Goal: Task Accomplishment & Management: Use online tool/utility

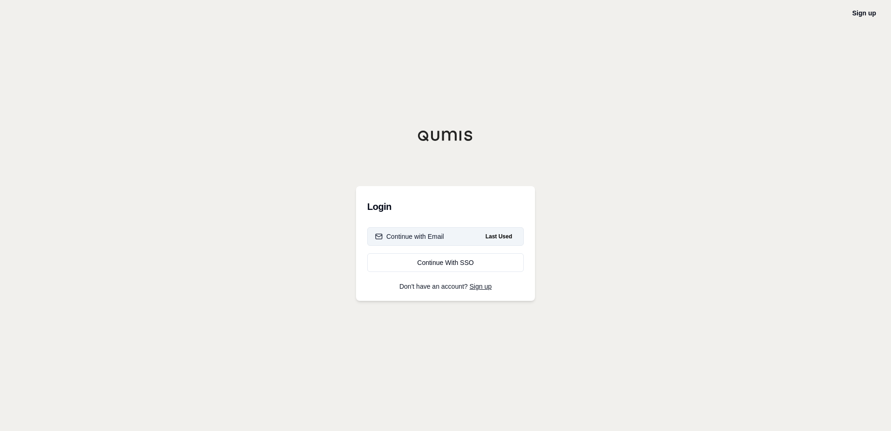
click at [456, 238] on button "Continue with Email Last Used" at bounding box center [445, 236] width 157 height 19
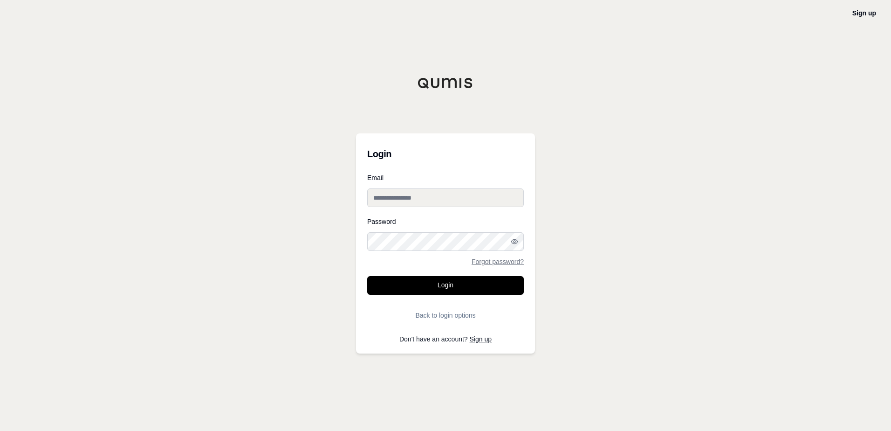
type input "**********"
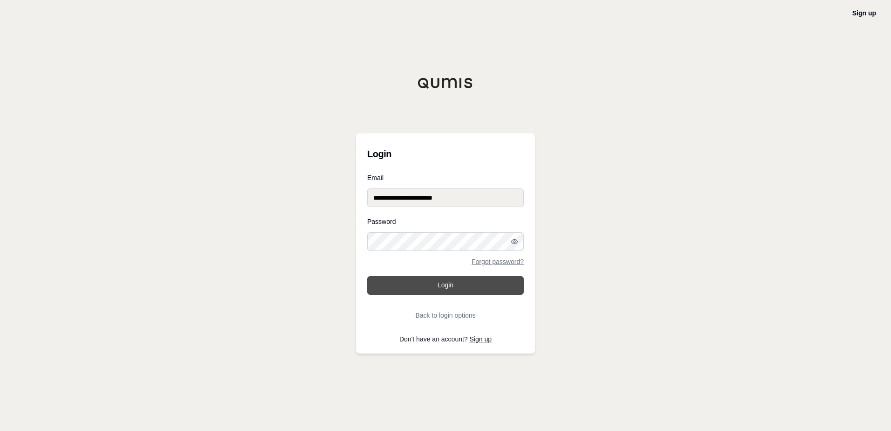
click at [456, 286] on button "Login" at bounding box center [445, 285] width 157 height 19
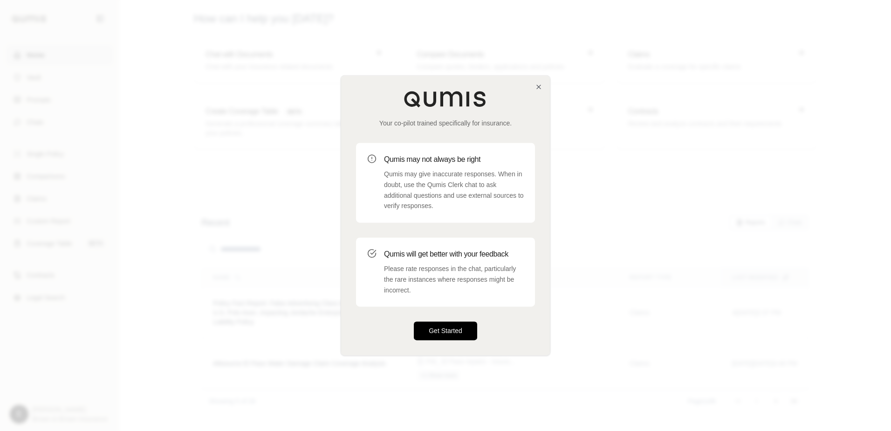
click at [438, 327] on button "Get Started" at bounding box center [445, 331] width 63 height 19
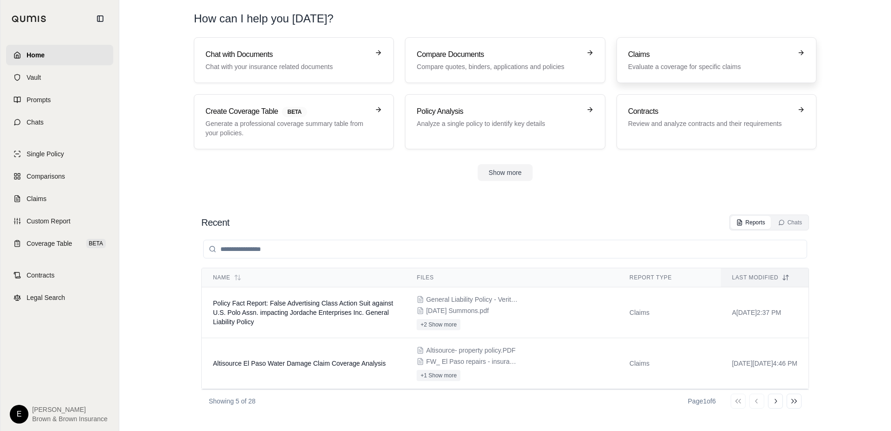
click at [678, 56] on h3 "Claims" at bounding box center [710, 54] width 164 height 11
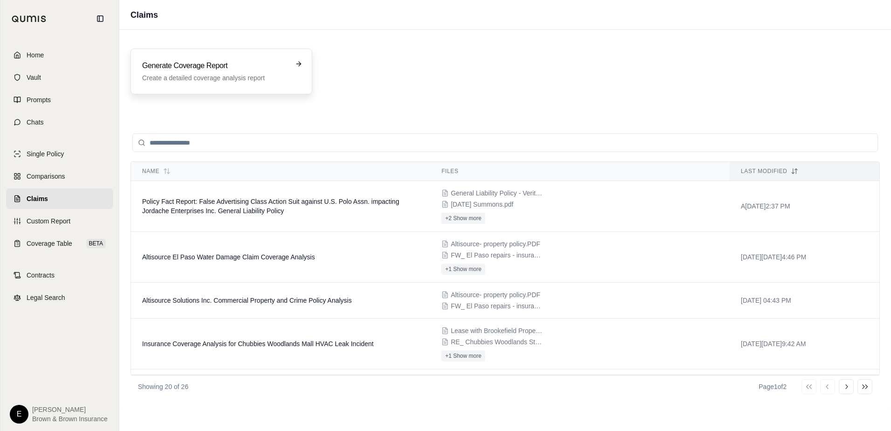
click at [160, 65] on h3 "Generate Coverage Report" at bounding box center [214, 65] width 145 height 11
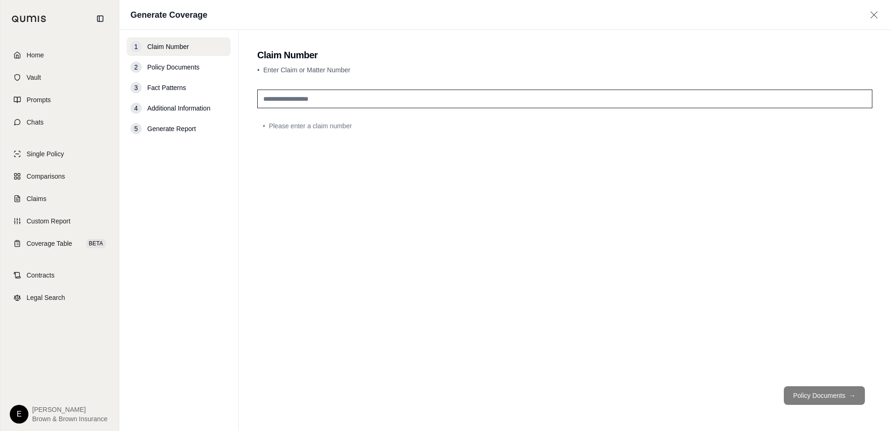
click at [312, 95] on input "text" at bounding box center [564, 98] width 615 height 19
type input "**********"
click at [835, 394] on button "Policy Documents →" at bounding box center [824, 395] width 81 height 19
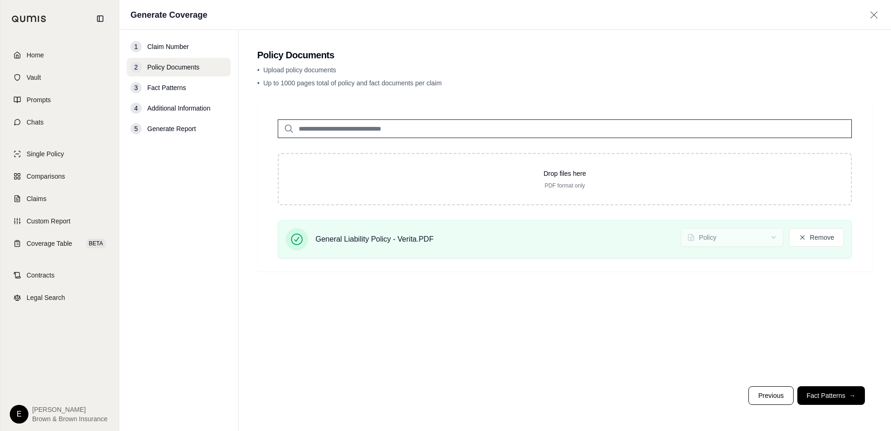
click at [827, 391] on button "Fact Patterns →" at bounding box center [831, 395] width 68 height 19
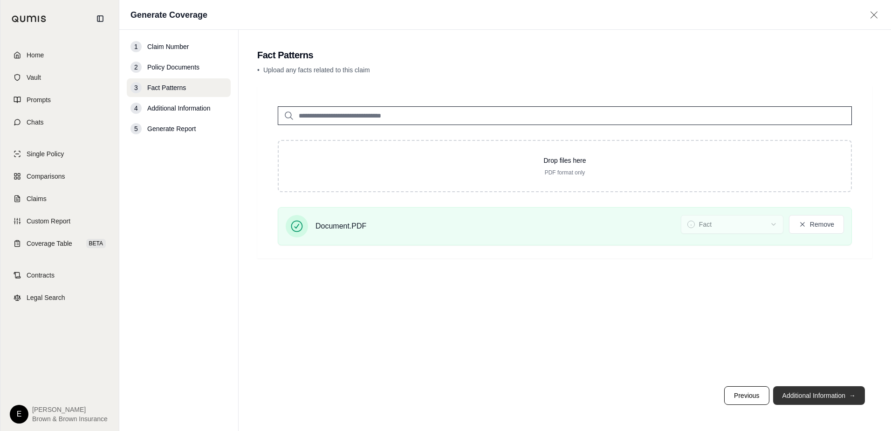
click at [814, 391] on button "Additional Information →" at bounding box center [819, 395] width 92 height 19
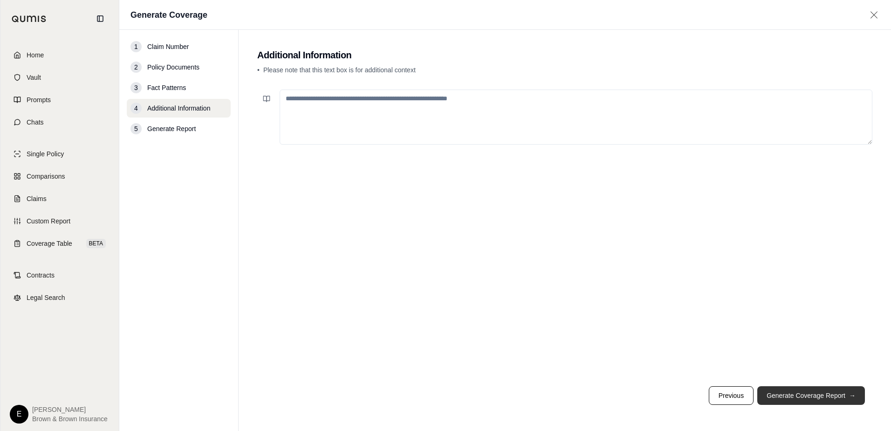
click at [814, 391] on button "Generate Coverage Report →" at bounding box center [811, 395] width 108 height 19
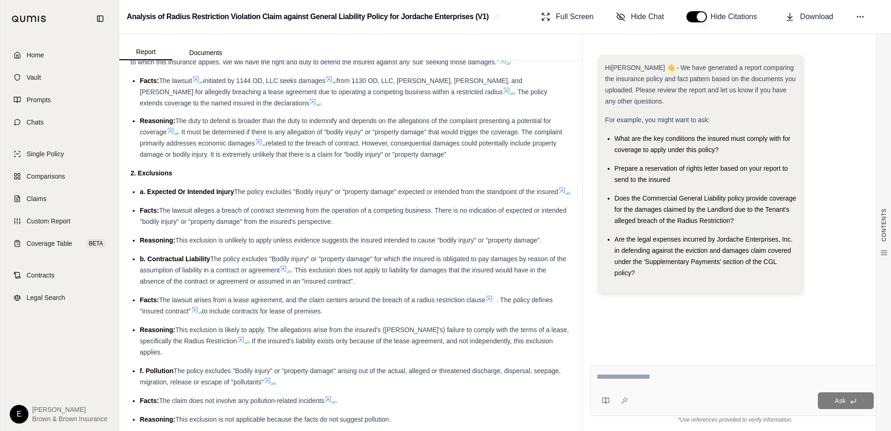
scroll to position [1584, 0]
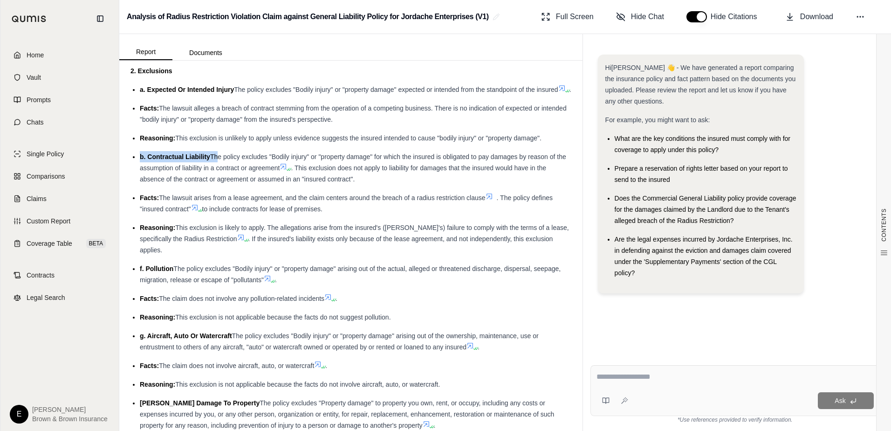
drag, startPoint x: 141, startPoint y: 167, endPoint x: 214, endPoint y: 171, distance: 72.8
click at [214, 171] on div "b. Contractual Liability The policy excludes "Bodily injury" or "property damag…" at bounding box center [356, 168] width 432 height 34
drag, startPoint x: 214, startPoint y: 171, endPoint x: 331, endPoint y: 202, distance: 121.2
click at [287, 170] on icon at bounding box center [284, 167] width 6 height 6
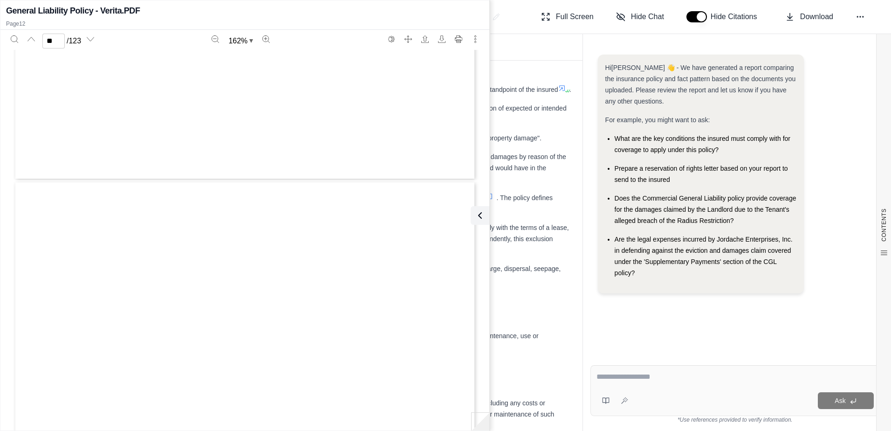
type input "**"
click at [483, 214] on icon at bounding box center [478, 215] width 11 height 11
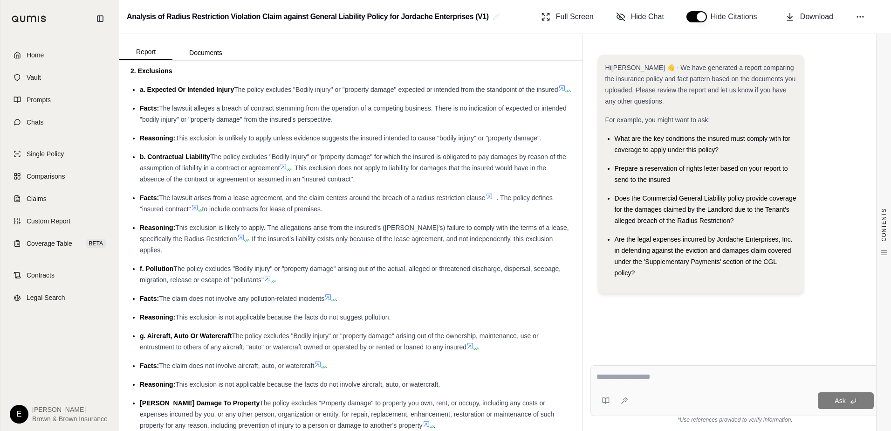
click at [196, 211] on icon at bounding box center [194, 207] width 7 height 7
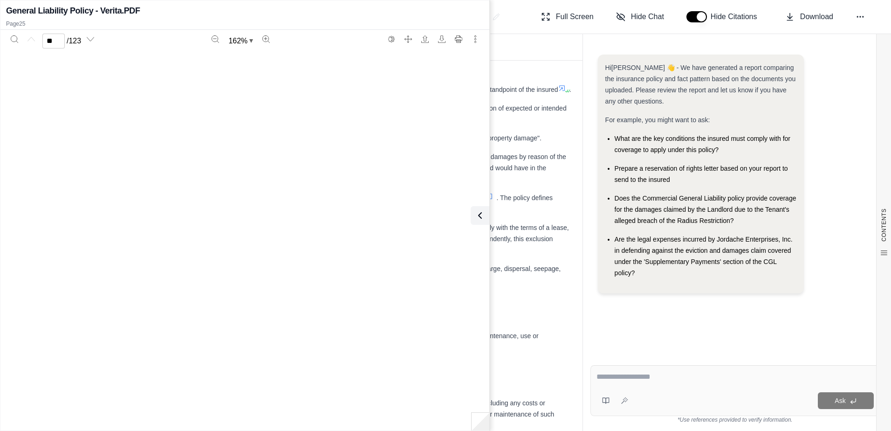
type input "**"
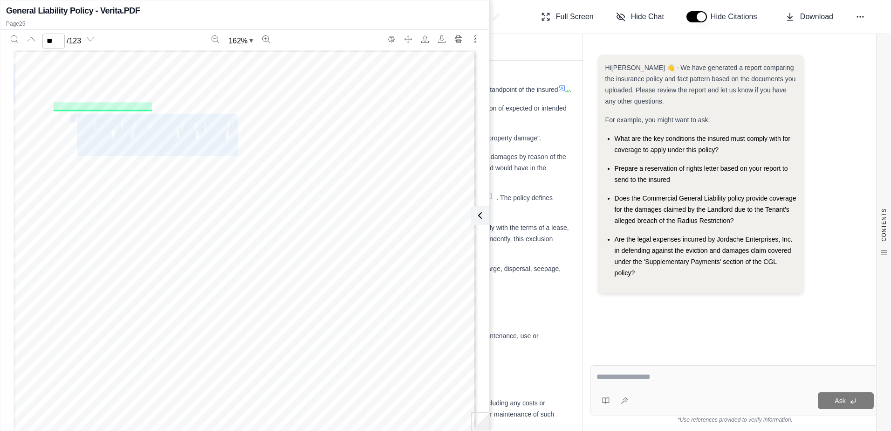
drag, startPoint x: 50, startPoint y: 105, endPoint x: 65, endPoint y: 114, distance: 17.6
click at [65, 114] on div "Page 14 of 16 © Insurance Services Office, Inc., 2012 CG 00 01 04 13 9. "Insure…" at bounding box center [245, 349] width 463 height 599
drag, startPoint x: 65, startPoint y: 114, endPoint x: 114, endPoint y: 123, distance: 49.6
drag, startPoint x: 114, startPoint y: 123, endPoint x: 47, endPoint y: 102, distance: 69.9
click at [47, 102] on div "Page 14 of 16 © Insurance Services Office, Inc., 2012 CG 00 01 04 13 9. "Insure…" at bounding box center [245, 349] width 463 height 599
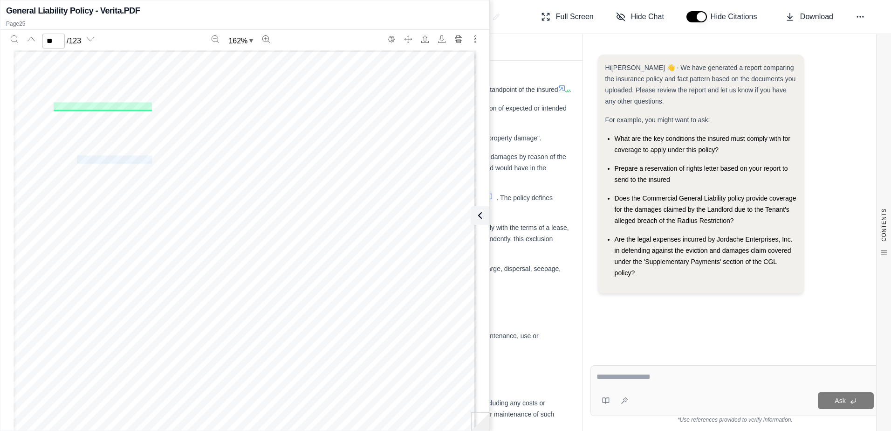
drag, startPoint x: 46, startPoint y: 106, endPoint x: 149, endPoint y: 156, distance: 114.4
click at [149, 156] on div "Page 14 of 16 © Insurance Services Office, Inc., 2012 CG 00 01 04 13 9. "Insure…" at bounding box center [245, 349] width 463 height 599
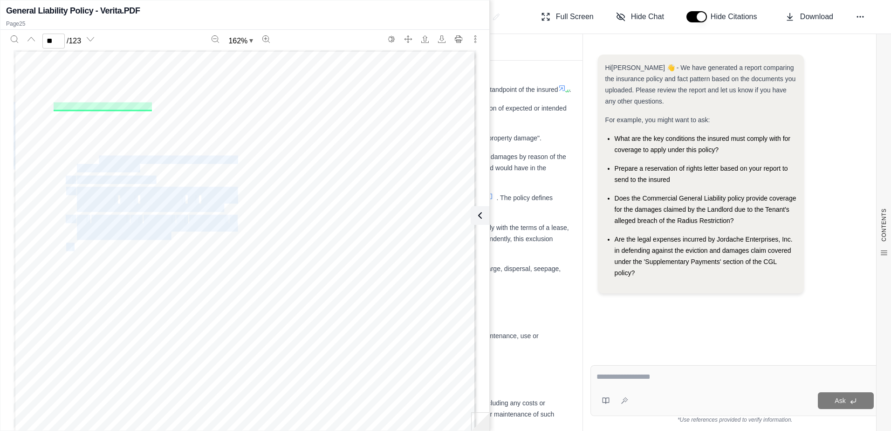
drag, startPoint x: 149, startPoint y: 156, endPoint x: 94, endPoint y: 162, distance: 55.3
click at [94, 162] on div "Page 14 of 16 © Insurance Services Office, Inc., 2012 CG 00 01 04 13 9. "Insure…" at bounding box center [245, 349] width 463 height 599
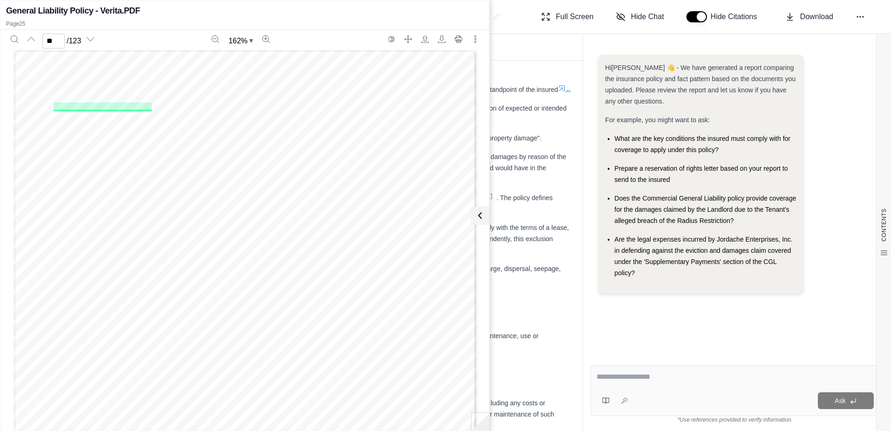
click at [127, 143] on span "organization for damage by fire to premises" at bounding box center [156, 142] width 159 height 7
click at [141, 167] on div "Page 14 of 16 © Insurance Services Office, Inc., 2012 CG 00 01 04 13 9. "Insure…" at bounding box center [245, 349] width 463 height 599
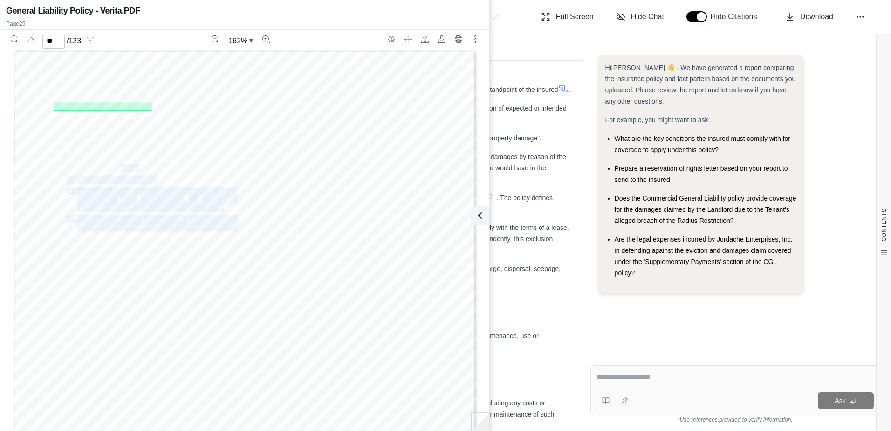
drag, startPoint x: 71, startPoint y: 167, endPoint x: 118, endPoint y: 165, distance: 47.1
click at [118, 165] on div "Page 14 of 16 © Insurance Services Office, Inc., 2012 CG 00 01 04 13 9. "Insure…" at bounding box center [245, 349] width 463 height 599
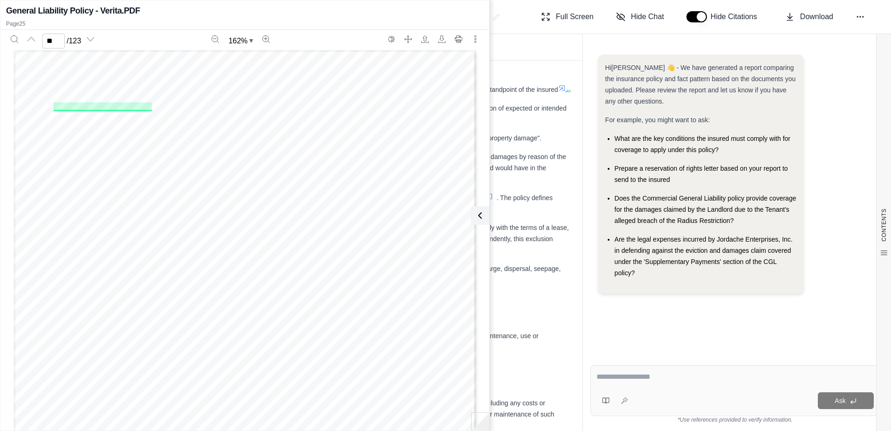
drag, startPoint x: 118, startPoint y: 165, endPoint x: 140, endPoint y: 170, distance: 22.8
click at [140, 170] on div "Page 14 of 16 © Insurance Services Office, Inc., 2012 CG 00 01 04 13 9. "Insure…" at bounding box center [245, 349] width 463 height 599
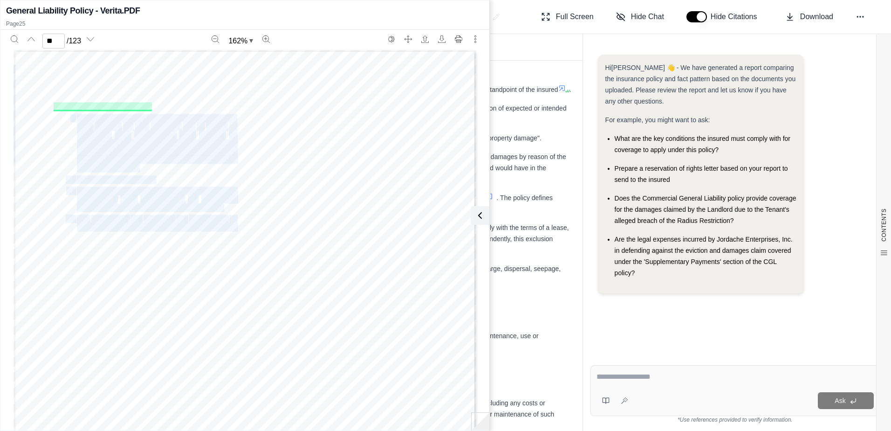
drag, startPoint x: 140, startPoint y: 167, endPoint x: 65, endPoint y: 114, distance: 91.9
click at [65, 114] on div "Page 14 of 16 © Insurance Services Office, Inc., 2012 CG 00 01 04 13 9. "Insure…" at bounding box center [245, 349] width 463 height 599
drag, startPoint x: 65, startPoint y: 114, endPoint x: 90, endPoint y: 116, distance: 25.3
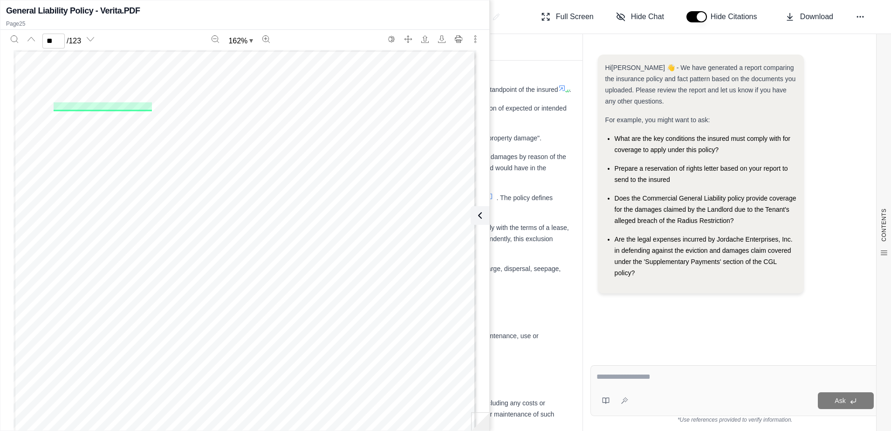
drag, startPoint x: 90, startPoint y: 116, endPoint x: 188, endPoint y: 38, distance: 125.6
click at [188, 38] on div "162 %" at bounding box center [241, 41] width 284 height 18
click at [485, 212] on button at bounding box center [478, 215] width 19 height 19
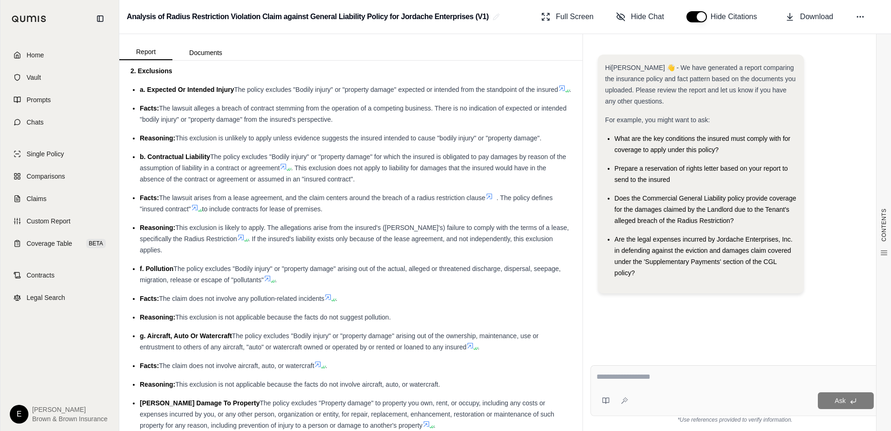
click at [240, 241] on icon at bounding box center [240, 236] width 7 height 7
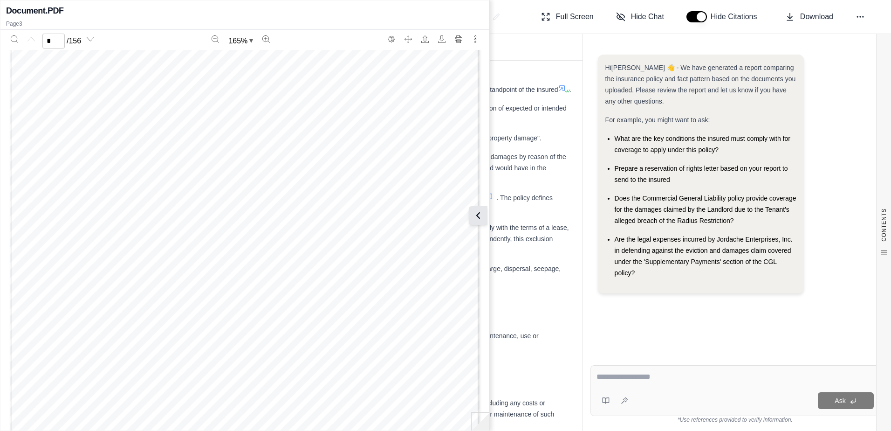
type input "*"
click at [478, 216] on icon at bounding box center [478, 215] width 3 height 6
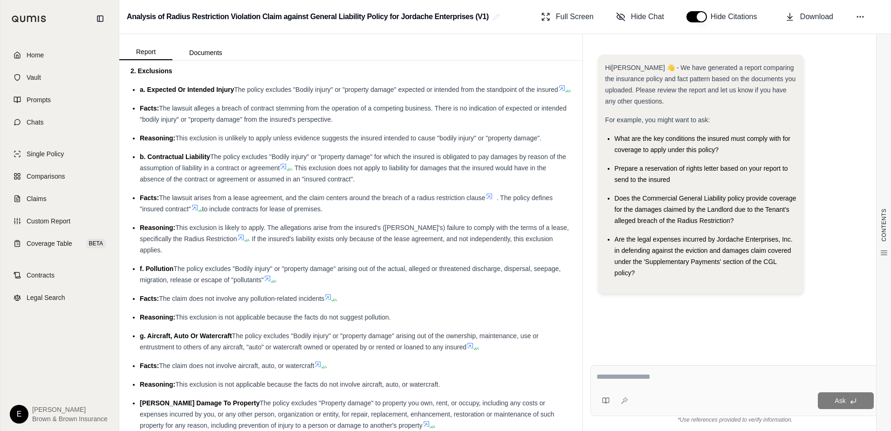
click at [287, 170] on icon at bounding box center [284, 167] width 6 height 6
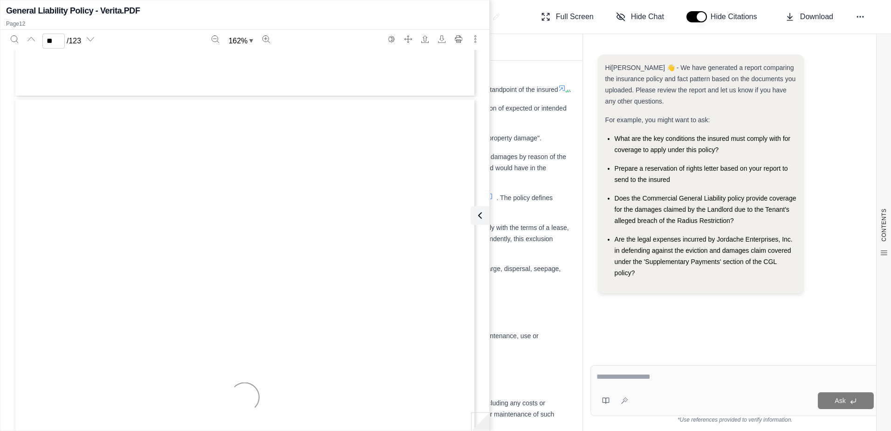
scroll to position [6587, 0]
type input "**"
click at [480, 214] on icon at bounding box center [478, 215] width 11 height 11
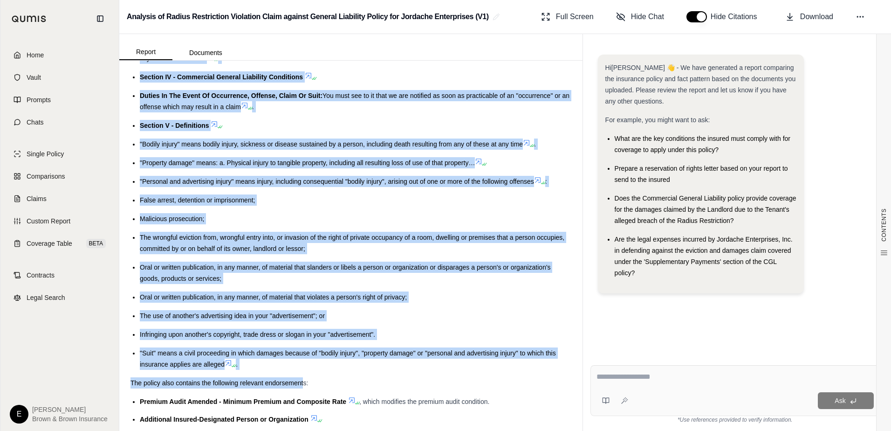
scroll to position [5868, 0]
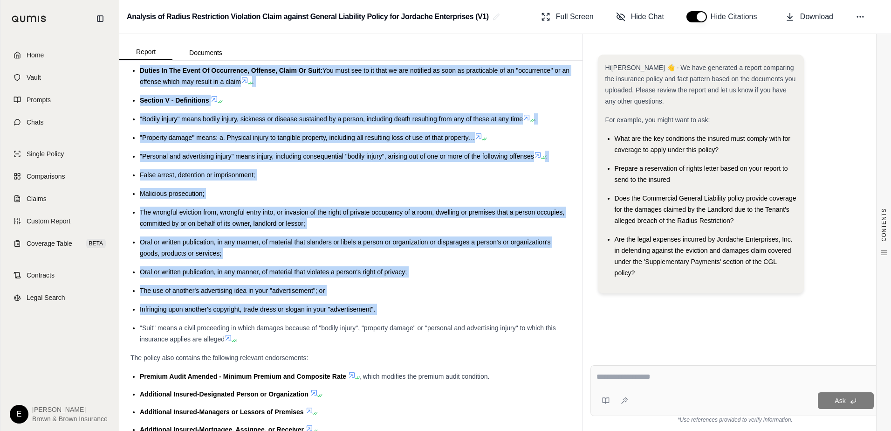
drag, startPoint x: 137, startPoint y: 111, endPoint x: 305, endPoint y: 364, distance: 303.9
click at [305, 344] on ul "Coverage A - Bodily Injury and Property Damage Liability : The insuring agreeme…" at bounding box center [350, 89] width 441 height 511
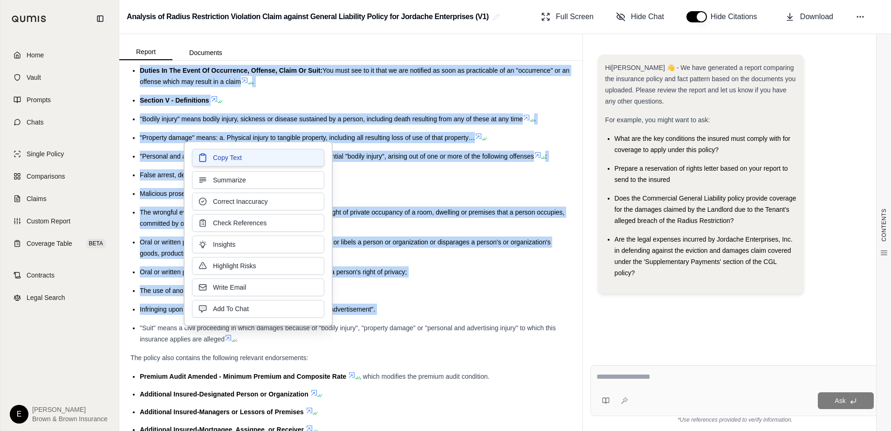
click at [228, 160] on span "Copy Text" at bounding box center [227, 157] width 29 height 9
